Goal: Browse casually: Explore the website without a specific task or goal

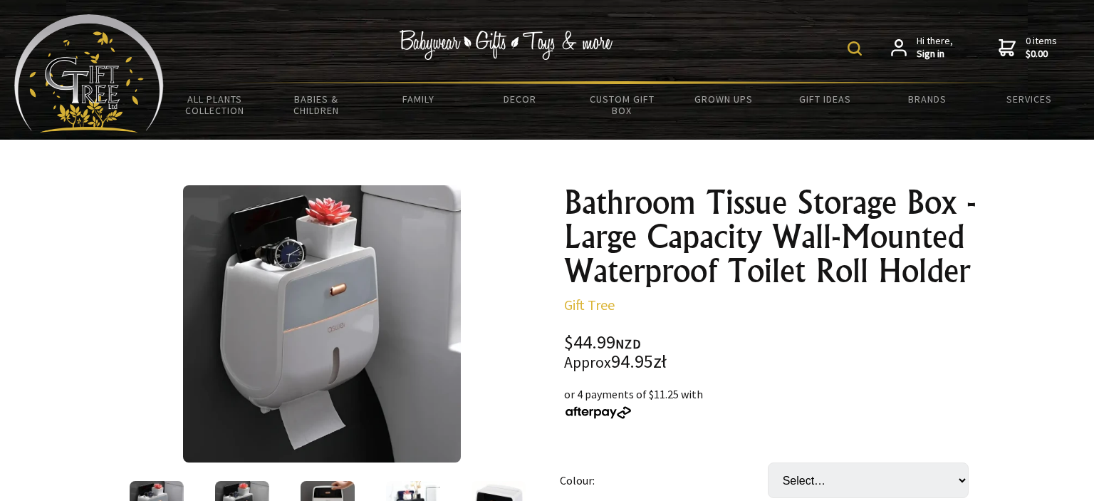
click at [408, 364] on img at bounding box center [321, 323] width 277 height 277
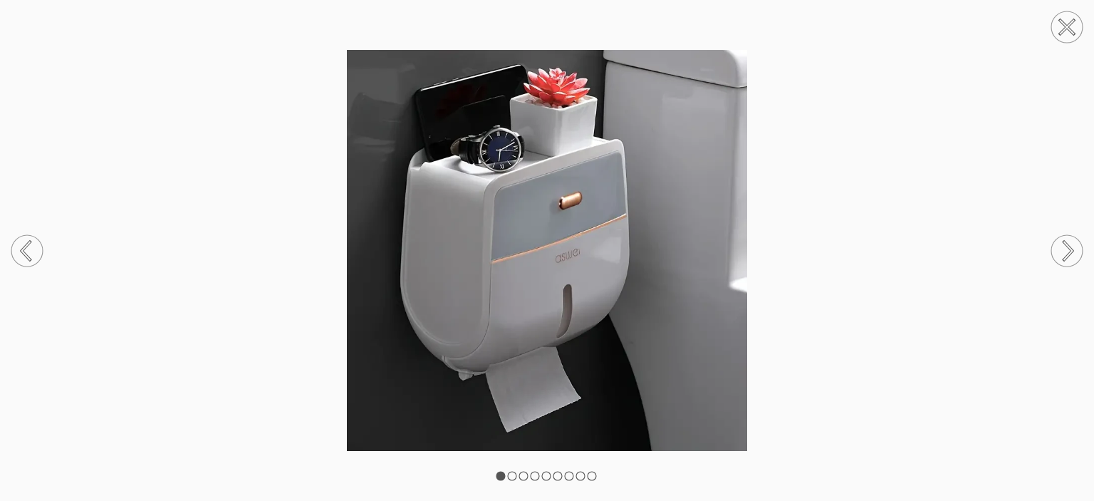
click at [1067, 249] on circle at bounding box center [1067, 250] width 31 height 31
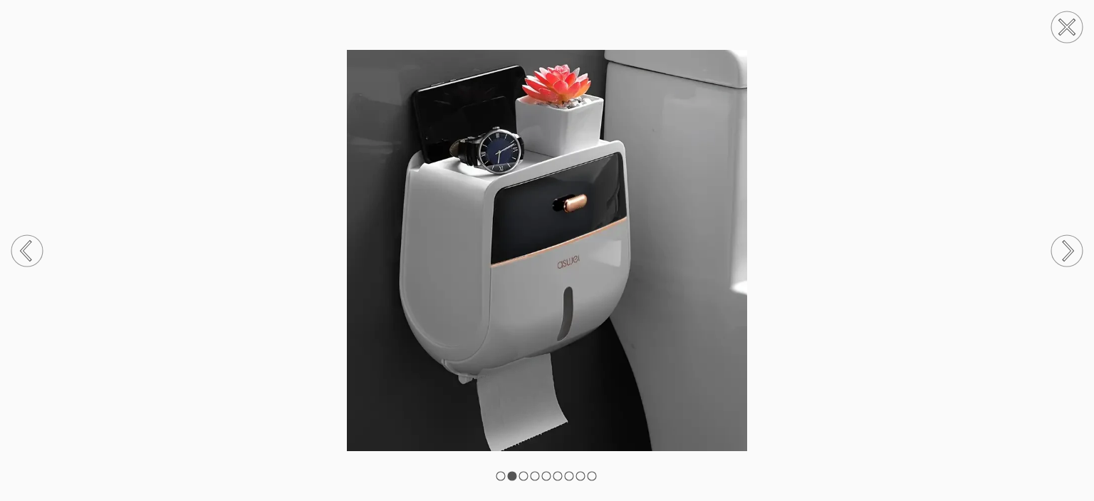
click at [1069, 252] on circle at bounding box center [1067, 250] width 31 height 31
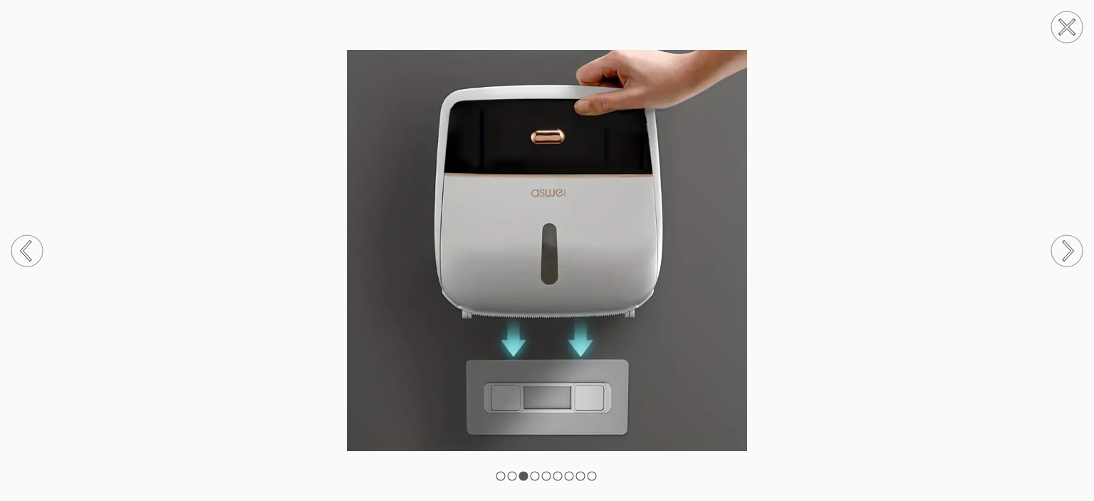
click at [1069, 252] on circle at bounding box center [1067, 250] width 31 height 31
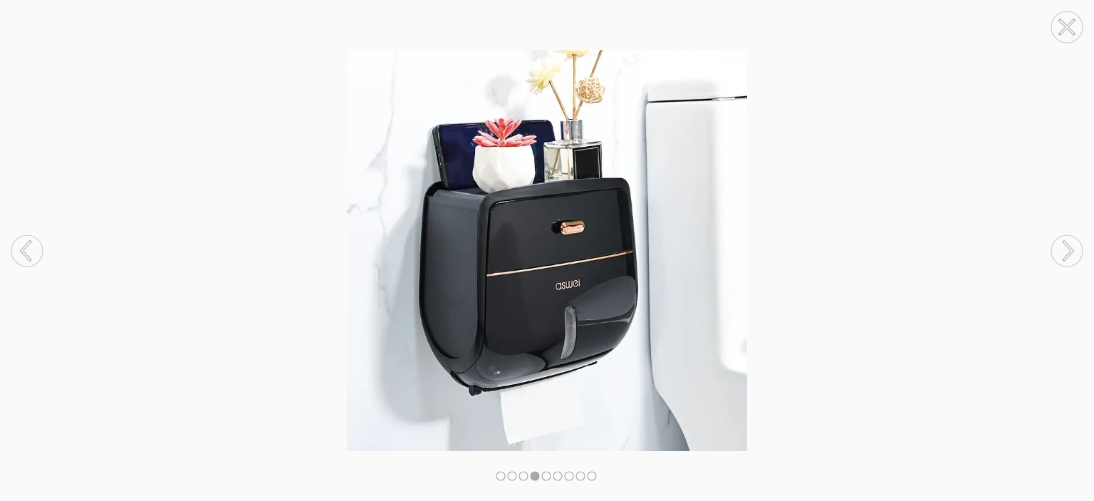
click at [1069, 252] on circle at bounding box center [1067, 250] width 31 height 31
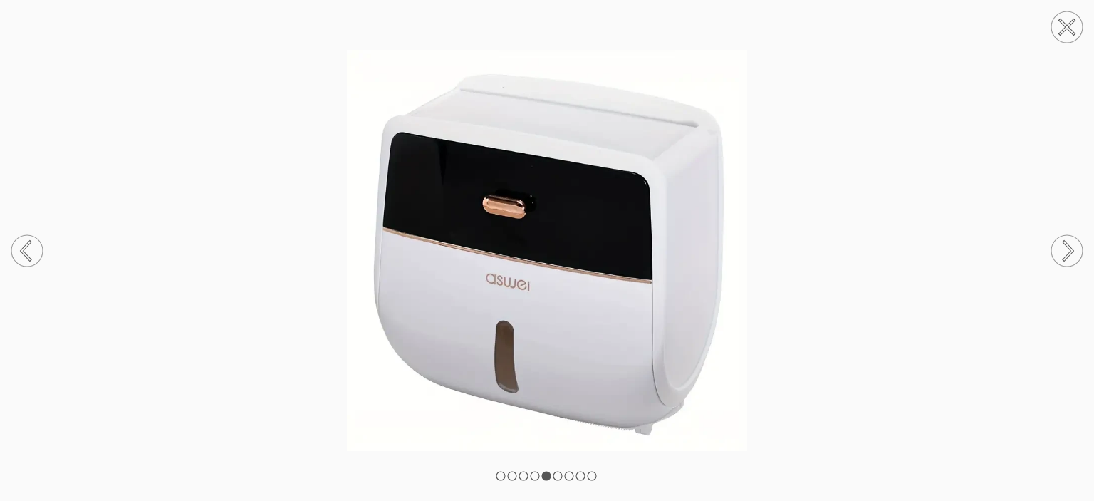
click at [1069, 252] on circle at bounding box center [1067, 250] width 31 height 31
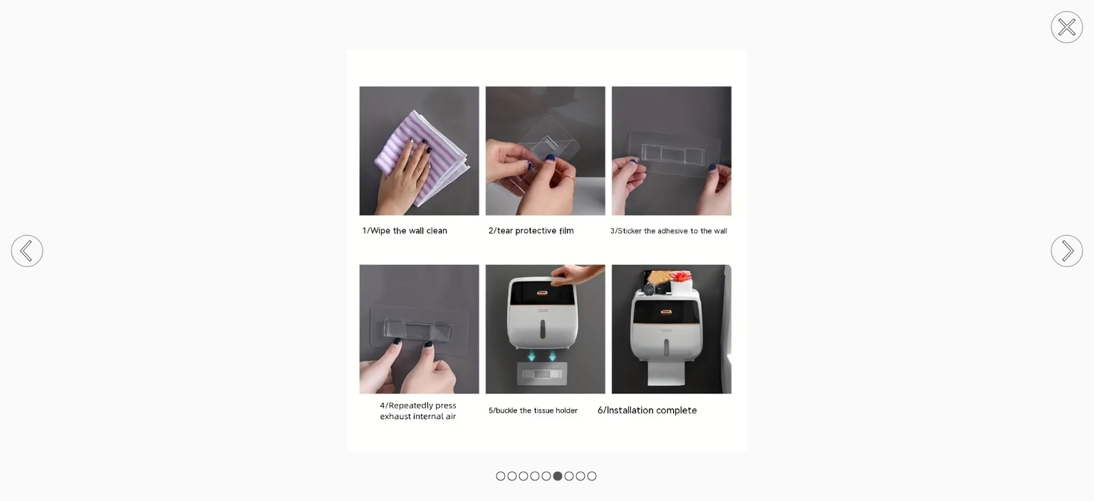
click at [1076, 250] on circle at bounding box center [1067, 250] width 31 height 31
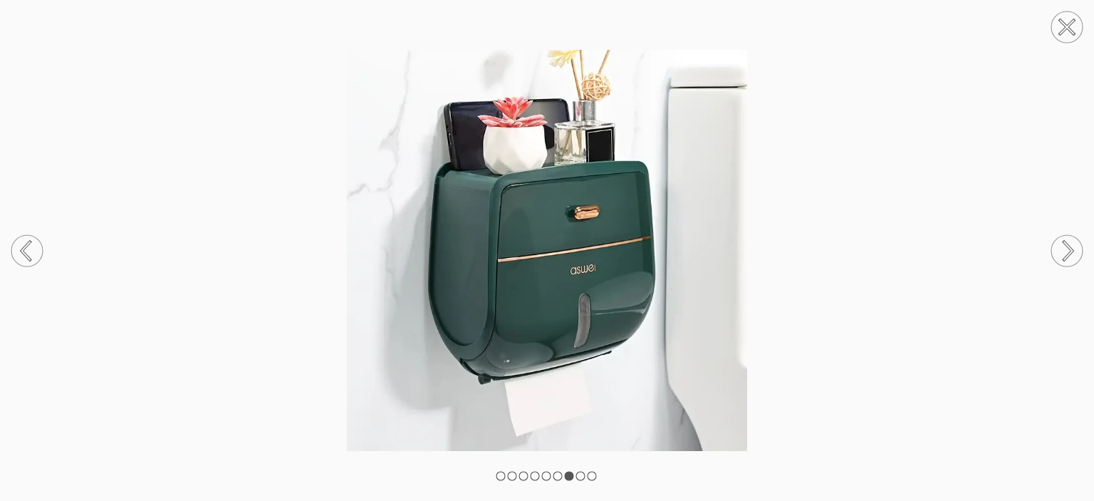
click at [1075, 250] on circle at bounding box center [1067, 250] width 31 height 31
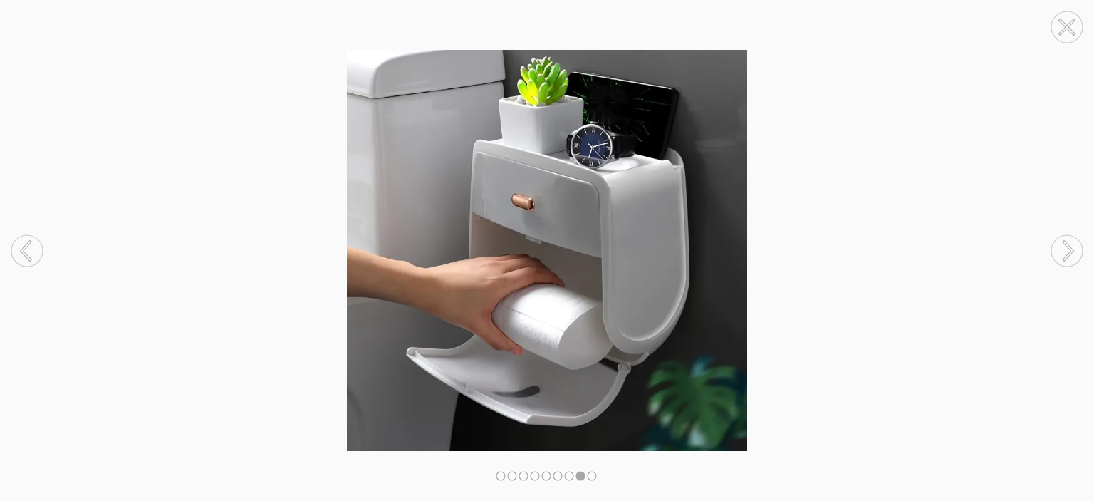
click at [1075, 250] on circle at bounding box center [1067, 250] width 31 height 31
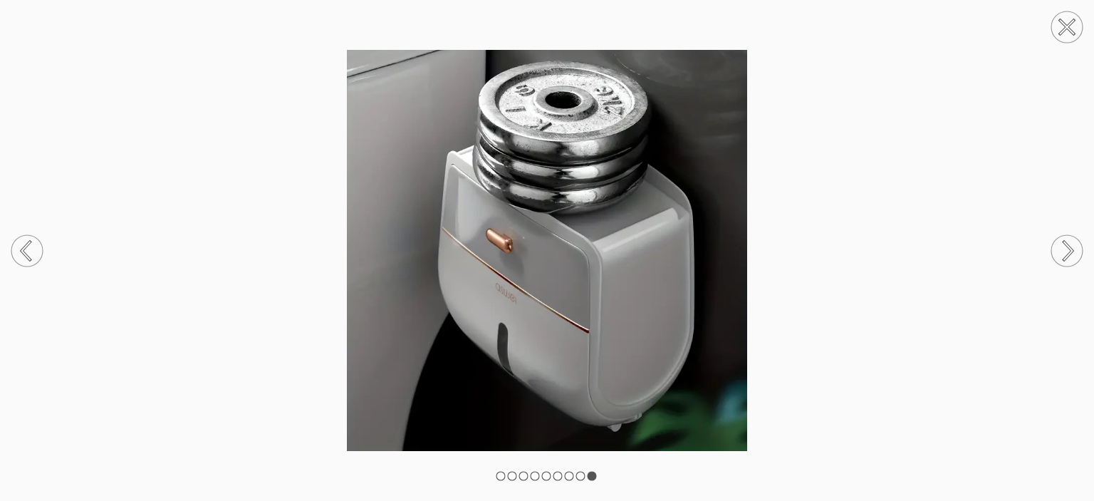
click at [1075, 250] on circle at bounding box center [1067, 250] width 31 height 31
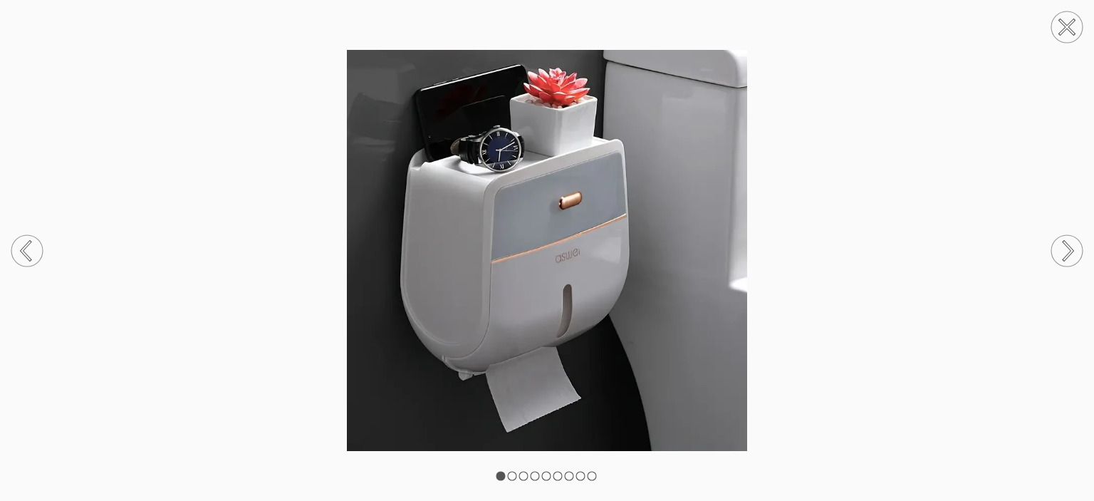
click at [1070, 251] on circle at bounding box center [1067, 250] width 31 height 31
